Goal: Obtain resource: Obtain resource

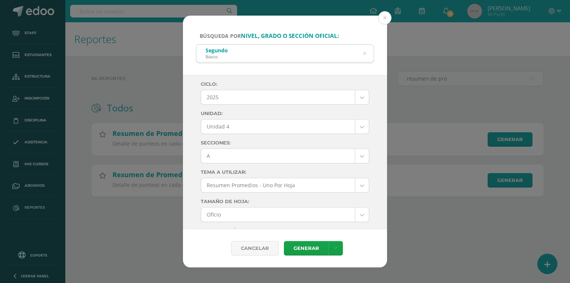
select select "7"
select select "Unidad 4"
select select "A"
select select "10"
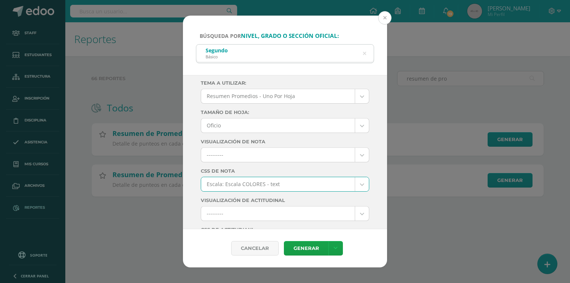
click at [385, 16] on button at bounding box center [384, 17] width 13 height 13
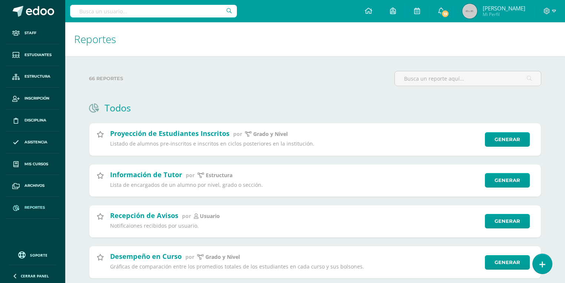
click at [197, 14] on input "text" at bounding box center [153, 11] width 167 height 13
type input "chamalé meda"
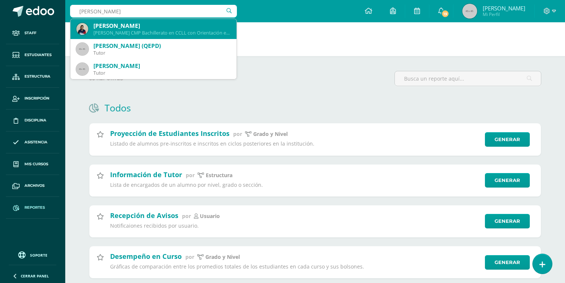
click at [144, 27] on div "Juan Pablo Chamalé Meda" at bounding box center [161, 26] width 137 height 8
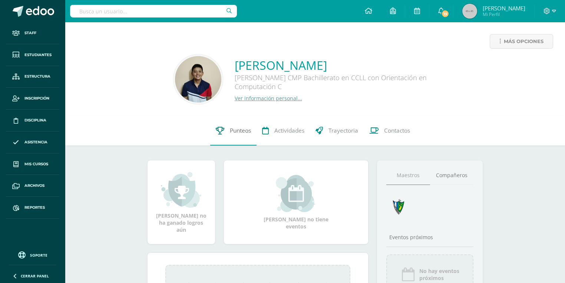
click at [234, 134] on span "Punteos" at bounding box center [240, 131] width 21 height 8
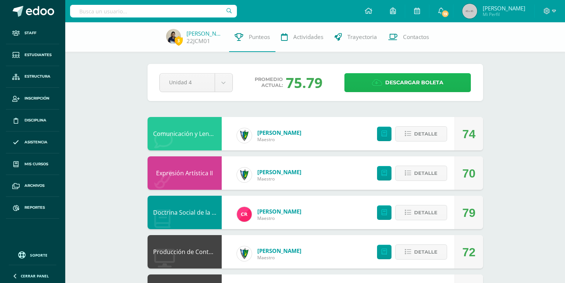
click at [401, 79] on span "Descargar boleta" at bounding box center [414, 82] width 58 height 18
click at [436, 86] on span "Descargar boleta" at bounding box center [414, 82] width 58 height 18
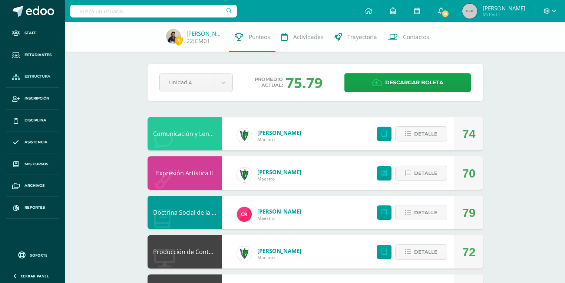
click at [12, 74] on icon at bounding box center [15, 77] width 7 height 6
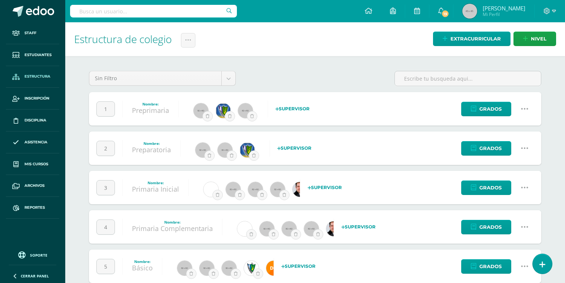
click at [180, 10] on input "text" at bounding box center [153, 11] width 167 height 13
type input "CASTAÑEDA ORELLANA"
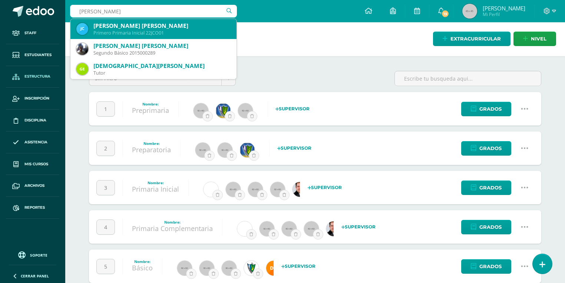
click at [168, 34] on div "Primero Primaria Inicial 22JCO01" at bounding box center [161, 33] width 137 height 6
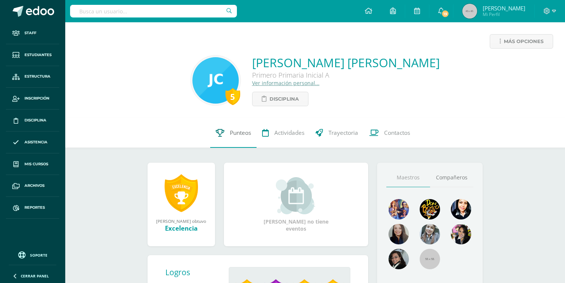
click at [246, 129] on span "Punteos" at bounding box center [240, 133] width 21 height 8
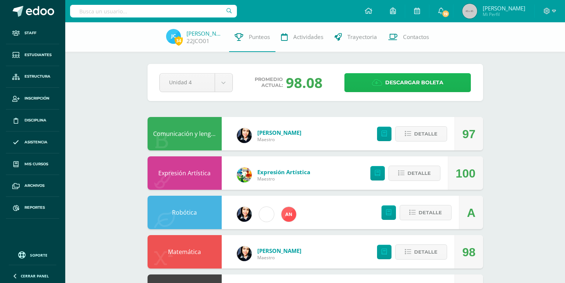
click at [384, 79] on link "Descargar boleta" at bounding box center [408, 82] width 127 height 19
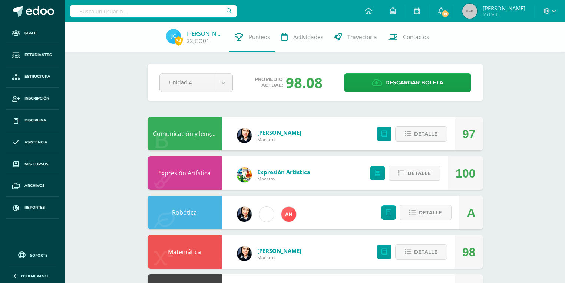
click at [170, 15] on input "text" at bounding box center [153, 11] width 167 height 13
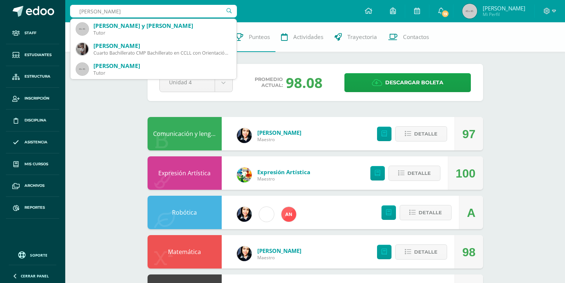
type input "MUÑOZ VELIZ ANGEL"
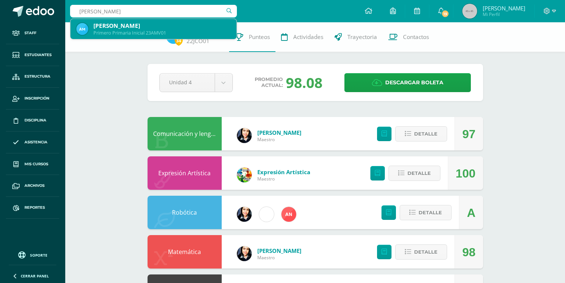
click at [147, 30] on div "Primero Primaria Inicial 23AMV01" at bounding box center [161, 33] width 137 height 6
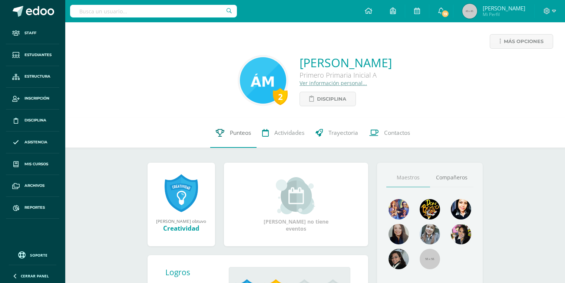
click at [241, 131] on span "Punteos" at bounding box center [240, 133] width 21 height 8
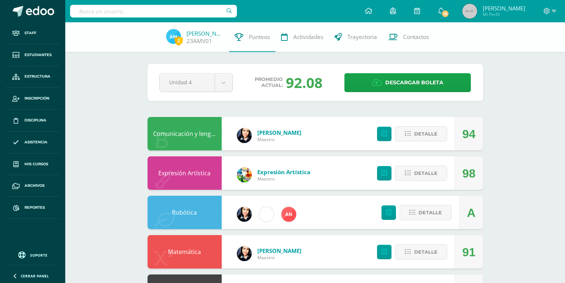
click at [163, 8] on input "text" at bounding box center [153, 11] width 167 height 13
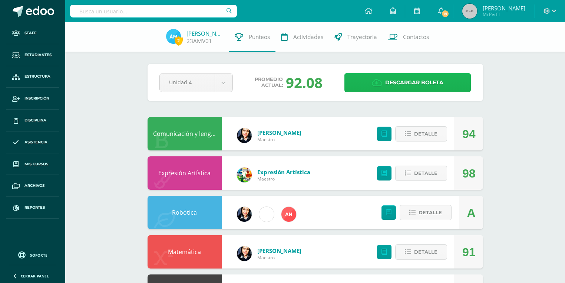
click at [388, 79] on span "Descargar boleta" at bounding box center [414, 82] width 58 height 18
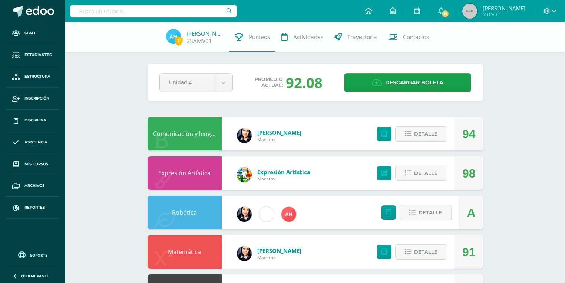
click at [166, 18] on div at bounding box center [153, 11] width 167 height 22
click at [163, 11] on input "text" at bounding box center [153, 11] width 167 height 13
type input "ALVIZURIS RODAS ANGEL"
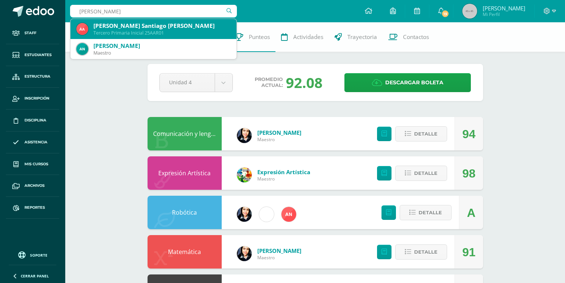
click at [153, 35] on div "Tercero Primaria Inicial 25AAR01" at bounding box center [161, 33] width 137 height 6
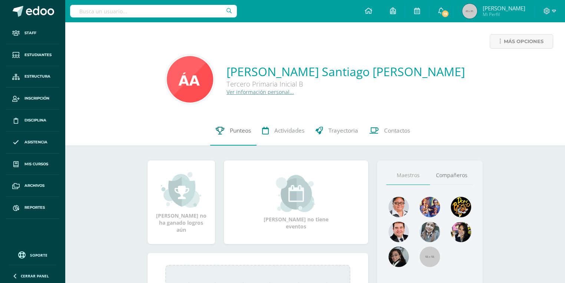
click at [222, 132] on icon at bounding box center [220, 131] width 9 height 8
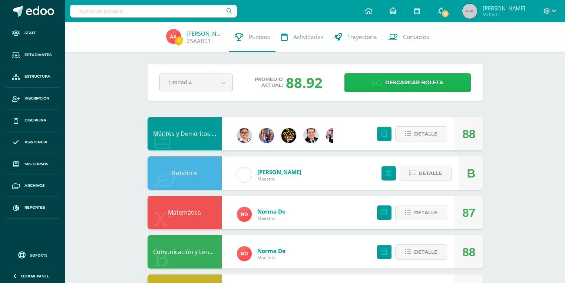
click at [364, 82] on link "Descargar boleta" at bounding box center [408, 82] width 127 height 19
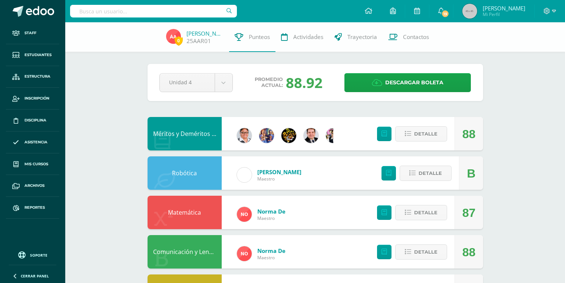
click at [165, 13] on input "text" at bounding box center [153, 11] width 167 height 13
type input "F"
type input "GARCIA LUNA MARIANA"
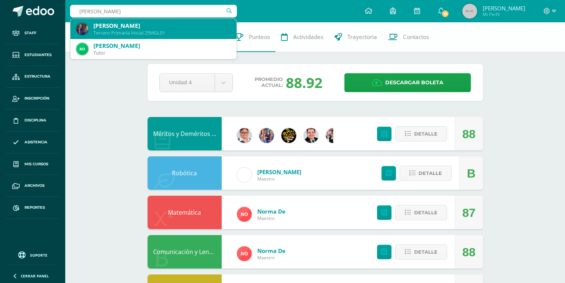
click at [147, 25] on div "Mariana Gabriela Garcia Luna" at bounding box center [161, 26] width 137 height 8
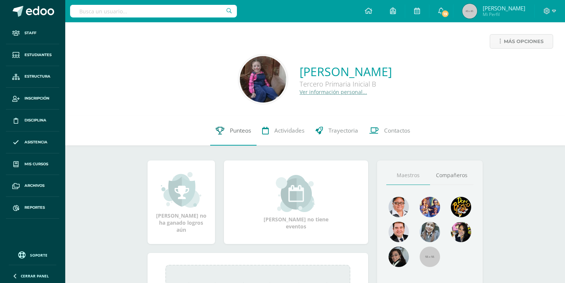
click at [228, 132] on link "Punteos" at bounding box center [233, 131] width 46 height 30
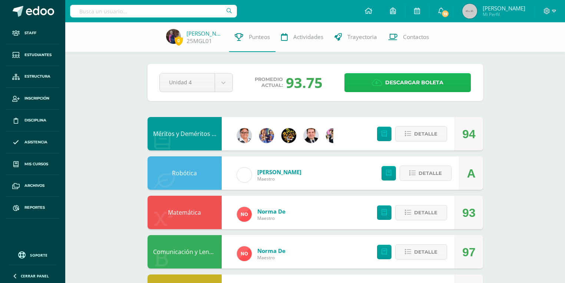
click at [436, 85] on span "Descargar boleta" at bounding box center [414, 82] width 58 height 18
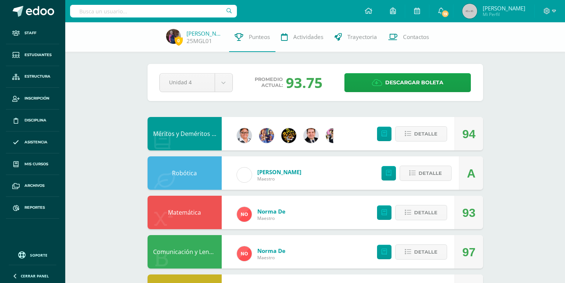
click at [185, 9] on input "text" at bounding box center [153, 11] width 167 height 13
click at [183, 8] on input "text" at bounding box center [153, 11] width 167 height 13
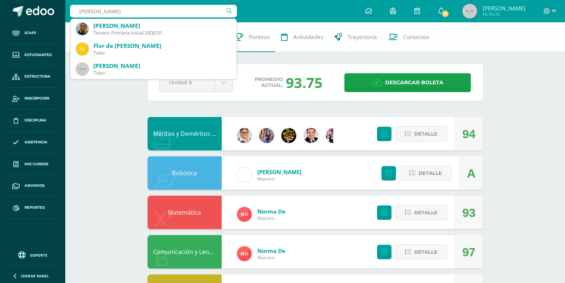
type input "JUÁREZ CHAN"
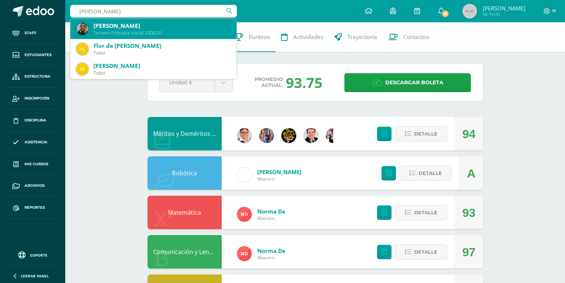
click at [171, 27] on div "Dante Marcelo Juárez Chang" at bounding box center [161, 26] width 137 height 8
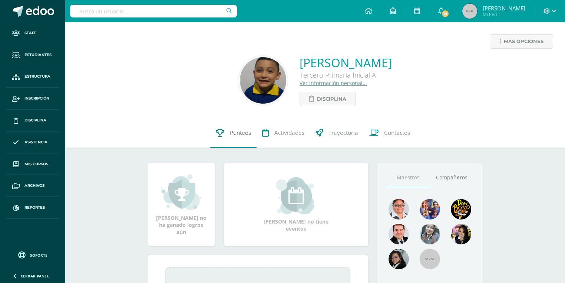
click at [230, 135] on span "Punteos" at bounding box center [240, 133] width 21 height 8
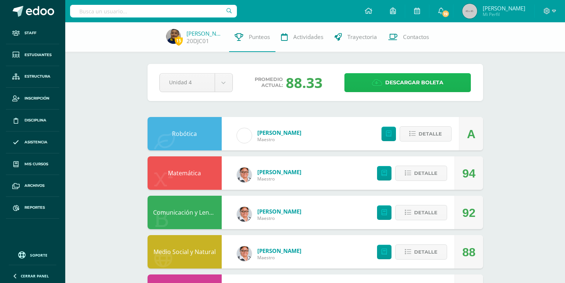
click at [411, 82] on span "Descargar boleta" at bounding box center [414, 82] width 58 height 18
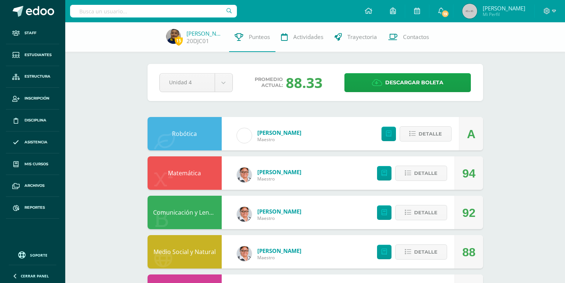
click at [207, 12] on input "text" at bounding box center [153, 11] width 167 height 13
type input "[PERSON_NAME] AN"
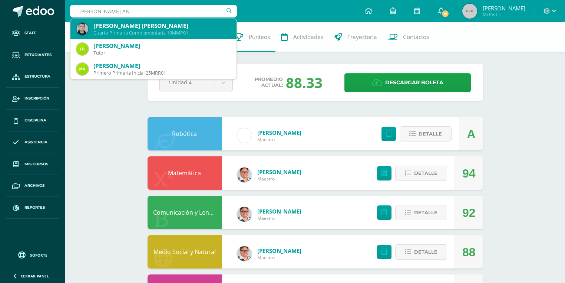
click at [158, 27] on div "[PERSON_NAME] [PERSON_NAME]" at bounding box center [161, 26] width 137 height 8
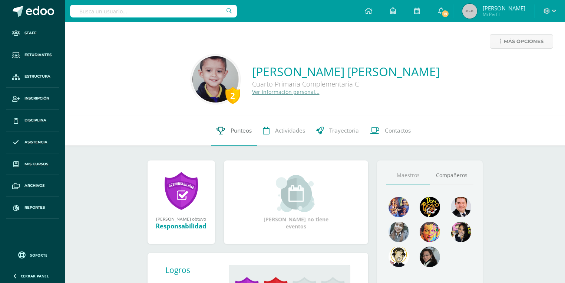
click at [240, 125] on link "Punteos" at bounding box center [234, 131] width 46 height 30
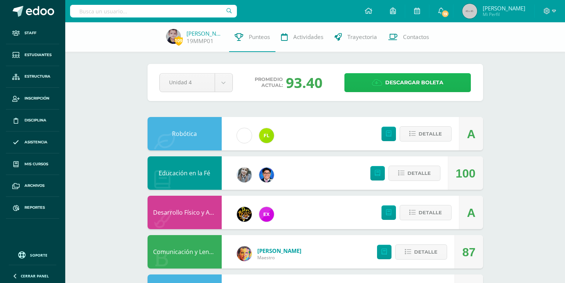
click at [368, 85] on link "Descargar boleta" at bounding box center [408, 82] width 127 height 19
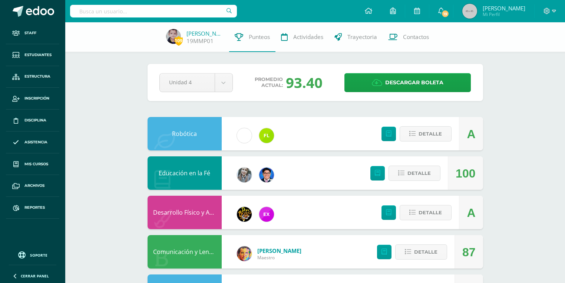
click at [170, 9] on input "text" at bounding box center [153, 11] width 167 height 13
type input "ALBIZURIS RODAS"
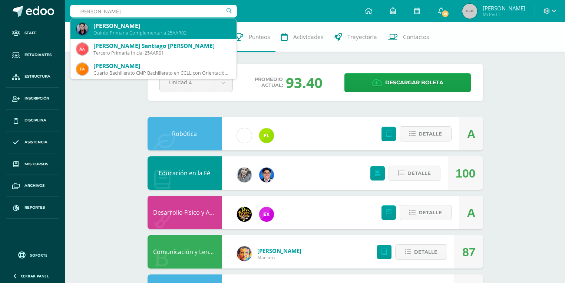
click at [144, 29] on div "Andrea Elizabeth Albizurez Rodas" at bounding box center [161, 26] width 137 height 8
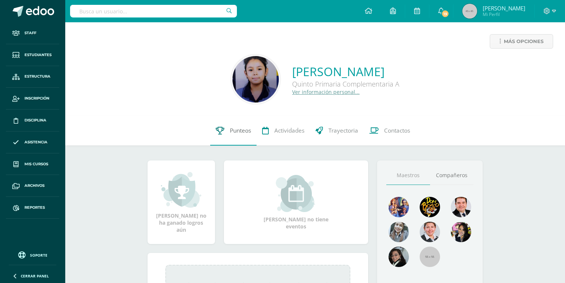
click at [223, 131] on icon at bounding box center [220, 131] width 9 height 8
click at [240, 129] on span "Punteos" at bounding box center [240, 131] width 21 height 8
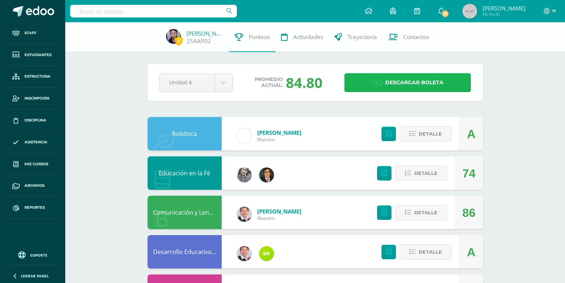
click at [423, 80] on span "Descargar boleta" at bounding box center [414, 82] width 58 height 18
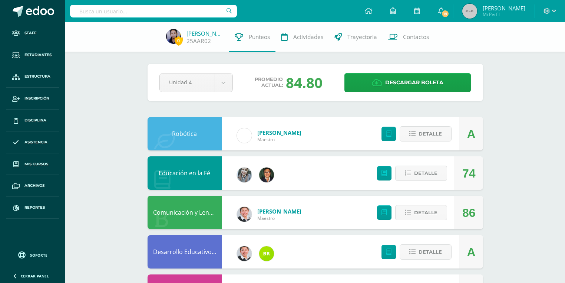
click at [175, 10] on input "text" at bounding box center [153, 11] width 167 height 13
type input "GARCÍA LUNA MIGUEL AND"
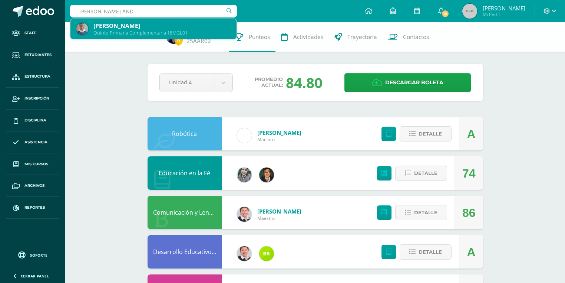
click at [144, 33] on div "Quinto Primaria Complementaria 18MGL01" at bounding box center [161, 33] width 137 height 6
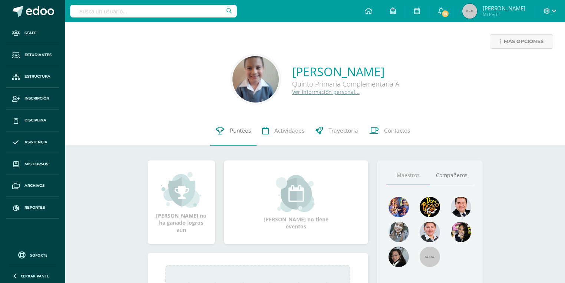
click at [246, 133] on span "Punteos" at bounding box center [240, 131] width 21 height 8
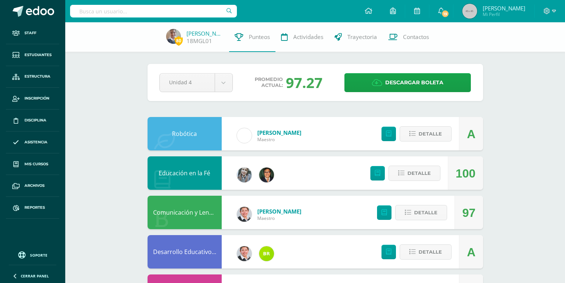
click at [429, 70] on div "Pendiente Unidad 4 Unidad 1 Unidad 2 Unidad 3 Unidad 4 Promedio actual: 97.27 D…" at bounding box center [316, 82] width 336 height 37
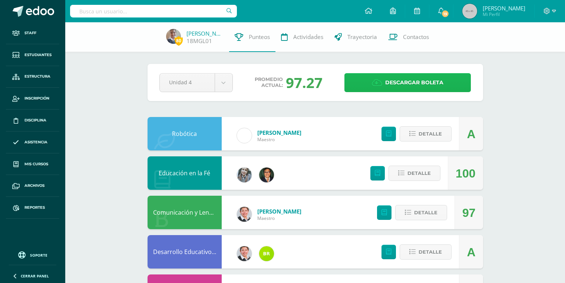
click at [427, 82] on span "Descargar boleta" at bounding box center [414, 82] width 58 height 18
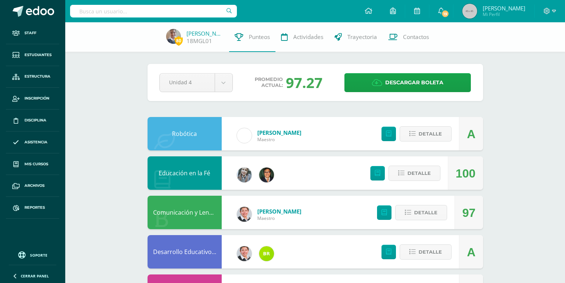
click at [150, 16] on input "text" at bounding box center [153, 11] width 167 height 13
type input "[PERSON_NAME]"
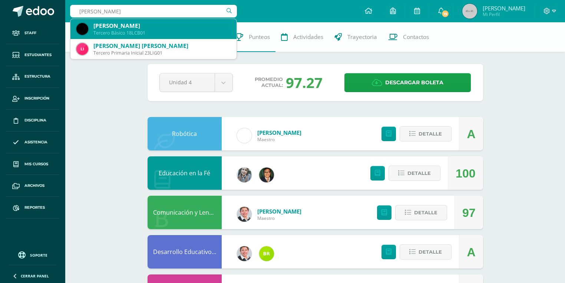
click at [139, 28] on div "[PERSON_NAME]" at bounding box center [161, 26] width 137 height 8
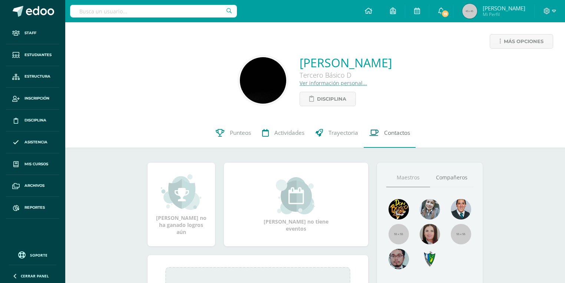
click at [393, 131] on span "Contactos" at bounding box center [397, 133] width 26 height 8
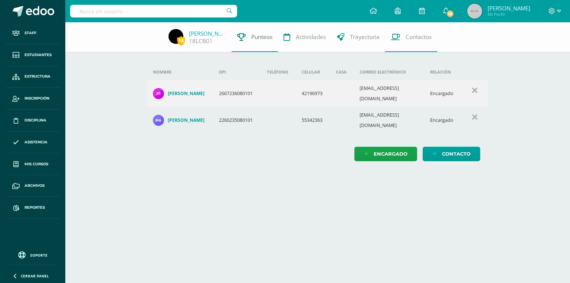
click at [251, 33] on span "Punteos" at bounding box center [261, 37] width 21 height 8
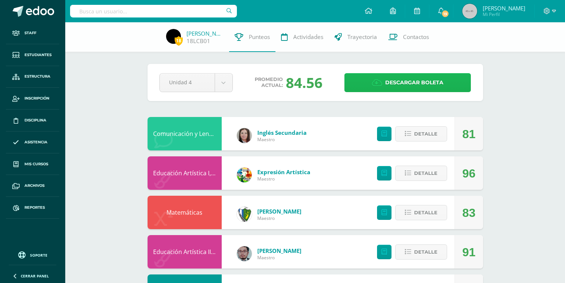
click at [424, 81] on span "Descargar boleta" at bounding box center [414, 82] width 58 height 18
